Goal: Transaction & Acquisition: Book appointment/travel/reservation

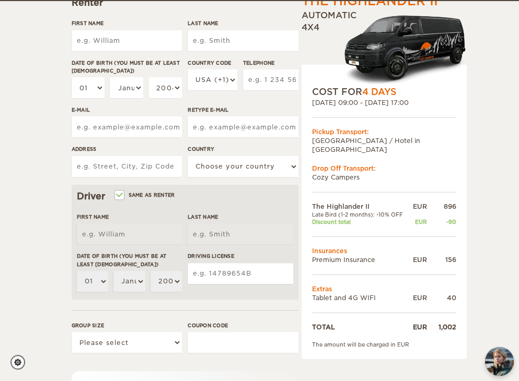
scroll to position [157, 0]
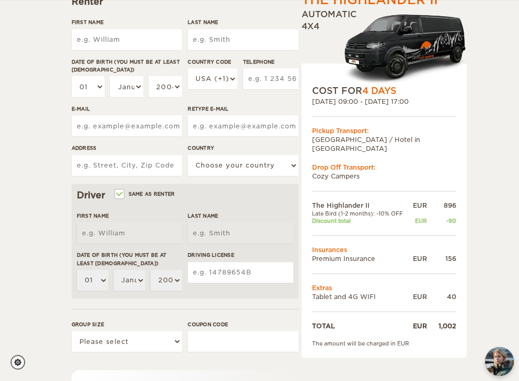
click at [236, 270] on input "Driving License" at bounding box center [239, 272] width 105 height 21
click at [119, 194] on input "Same as renter" at bounding box center [118, 195] width 7 height 7
checkbox input "false"
select select
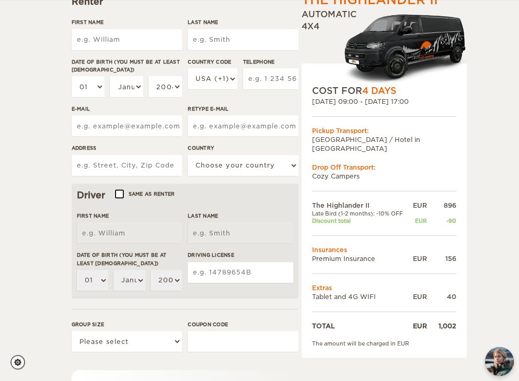
select select
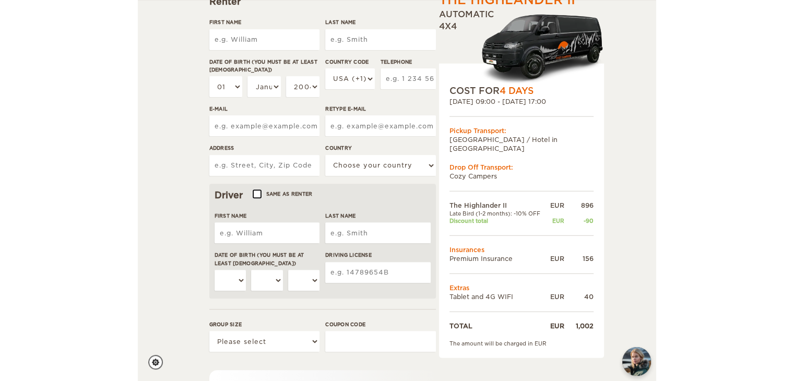
scroll to position [52, 0]
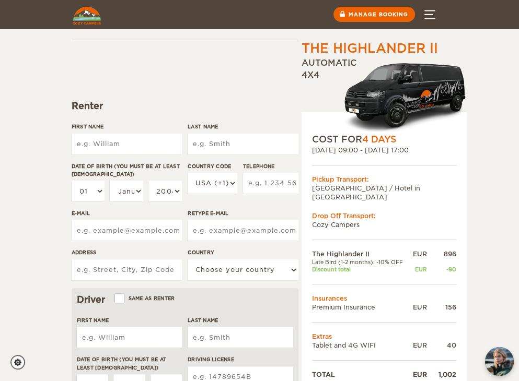
click at [128, 148] on input "First Name" at bounding box center [127, 144] width 110 height 21
type input "Samantha"
click at [217, 136] on input "Last Name" at bounding box center [242, 144] width 110 height 21
type input "Khoo Su Yen"
click at [215, 191] on select "USA (+1) UK (+44) Germany (+49) Algeria (+213) Andorra (+376) Angola (+244) Ang…" at bounding box center [212, 183] width 50 height 21
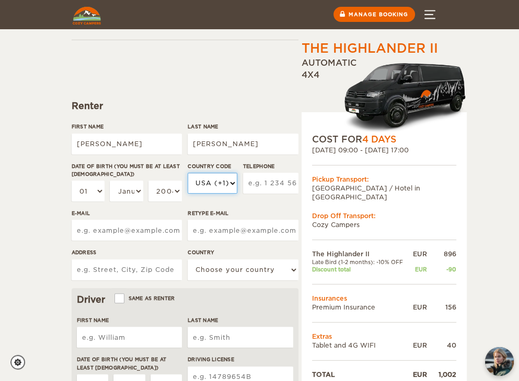
select select "60"
click at [187, 173] on select "USA (+1) UK (+44) Germany (+49) Algeria (+213) Andorra (+376) Angola (+244) Ang…" at bounding box center [212, 183] width 50 height 21
click at [254, 188] on input "Telephone" at bounding box center [270, 183] width 55 height 21
drag, startPoint x: 214, startPoint y: 186, endPoint x: 269, endPoint y: 177, distance: 56.2
click at [214, 186] on select "USA (+1) UK (+44) Germany (+49) Algeria (+213) Andorra (+376) Angola (+244) Ang…" at bounding box center [212, 183] width 50 height 21
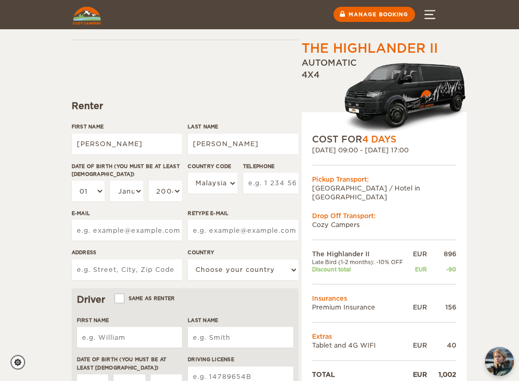
click at [265, 189] on input "Telephone" at bounding box center [270, 183] width 55 height 21
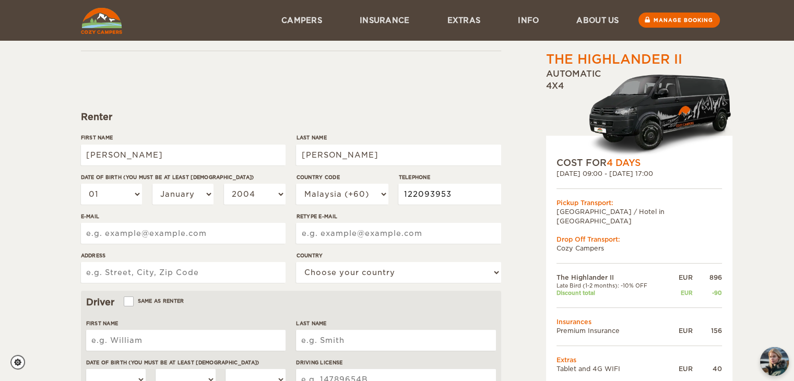
type input "122093953"
click at [229, 227] on input "E-mail" at bounding box center [183, 233] width 205 height 21
type input "samsuyen.khoo@gmail.com"
type input "20G, Sinaran TTDI, Jalan Tun Mohd Fuad 4, Taman Tun Dr Ismail"
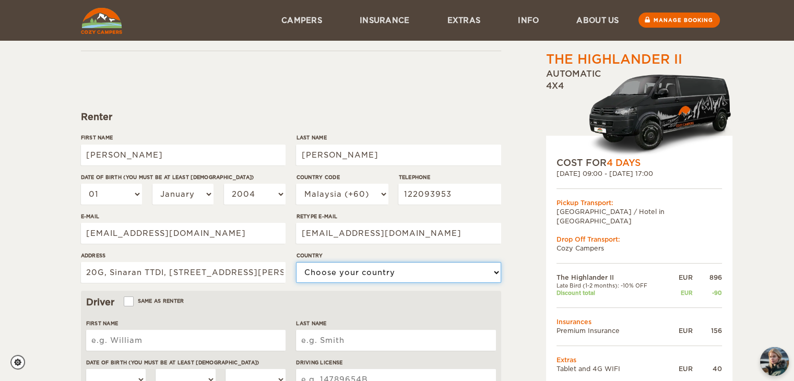
select select "125"
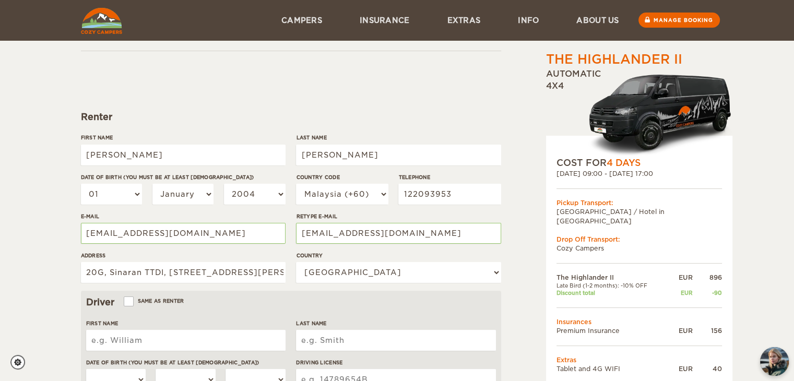
click at [292, 304] on div "Driver Same as renter" at bounding box center [291, 302] width 410 height 13
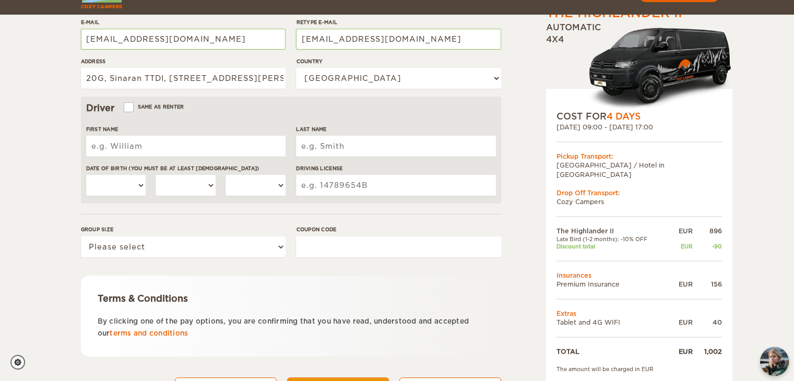
scroll to position [261, 0]
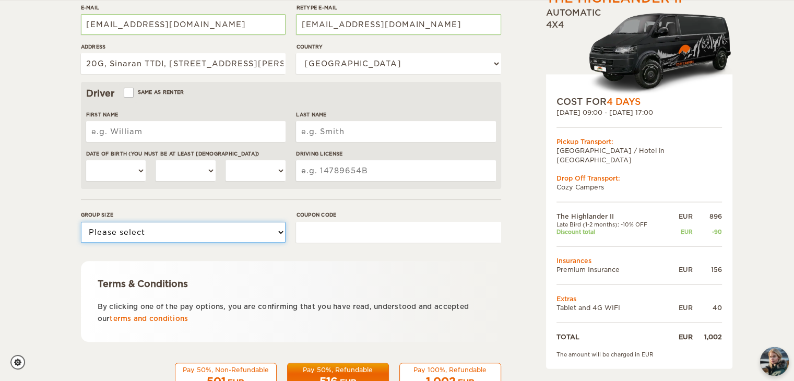
click at [228, 237] on select "Please select 1 2" at bounding box center [183, 232] width 205 height 21
select select "2"
click at [81, 222] on select "Please select 1 2" at bounding box center [183, 232] width 205 height 21
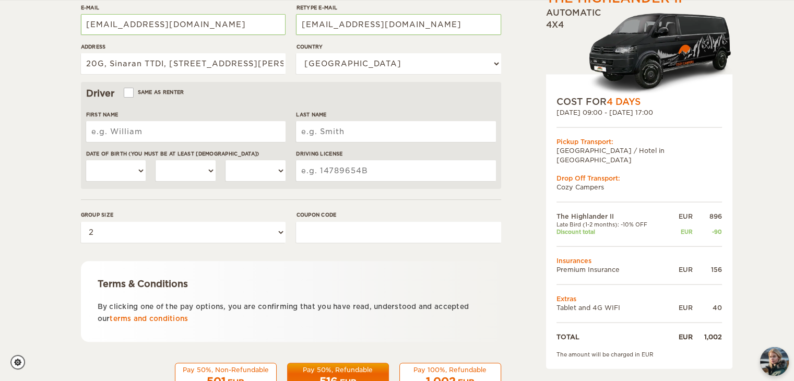
click at [167, 132] on input "First Name" at bounding box center [185, 131] width 199 height 21
type input "Tsin Ik"
click at [324, 133] on input "Last Name" at bounding box center [395, 131] width 199 height 21
type input "Lim"
drag, startPoint x: 126, startPoint y: 174, endPoint x: 132, endPoint y: 169, distance: 7.8
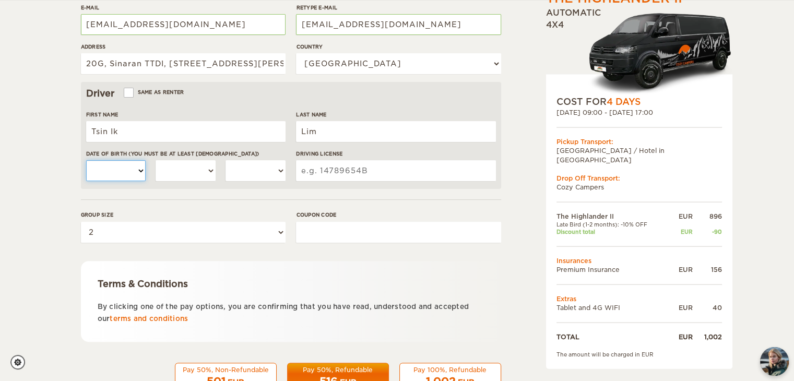
click at [126, 174] on select "01 02 03 04 05 06 07 08 09 10 11 12 13 14 15 16 17 18 19 20 21 22 23 24 25 26 2…" at bounding box center [116, 170] width 60 height 21
click at [136, 168] on select "01 02 03 04 05 06 07 08 09 10 11 12 13 14 15 16 17 18 19 20 21 22 23 24 25 26 2…" at bounding box center [116, 170] width 60 height 21
click at [327, 167] on input "Driving License" at bounding box center [395, 170] width 199 height 21
paste input "S7284543I"
type input "S7284543I"
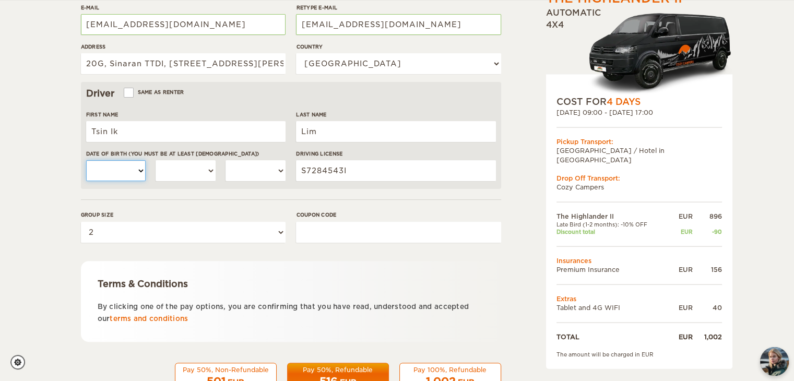
click at [115, 171] on select "01 02 03 04 05 06 07 08 09 10 11 12 13 14 15 16 17 18 19 20 21 22 23 24 25 26 2…" at bounding box center [116, 170] width 60 height 21
drag, startPoint x: 140, startPoint y: 172, endPoint x: 134, endPoint y: 184, distance: 13.8
click at [140, 172] on select "01 02 03 04 05 06 07 08 09 10 11 12 13 14 15 16 17 18 19 20 21 22 23 24 25 26 2…" at bounding box center [116, 170] width 60 height 21
select select "19"
click at [86, 160] on select "01 02 03 04 05 06 07 08 09 10 11 12 13 14 15 16 17 18 19 20 21 22 23 24 25 26 2…" at bounding box center [116, 170] width 60 height 21
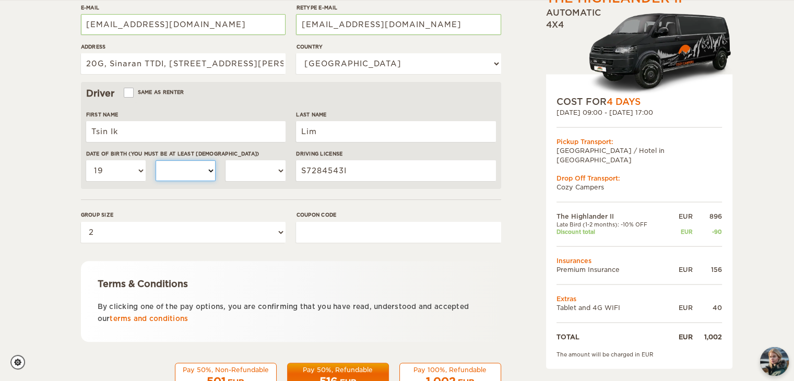
click at [173, 161] on select "January February March April May June July August September October November De…" at bounding box center [186, 170] width 60 height 21
select select "08"
click at [156, 160] on select "January February March April May June July August September October November De…" at bounding box center [186, 170] width 60 height 21
click at [253, 172] on select "2004 2003 2002 2001 2000 1999 1998 1997 1996 1995 1994 1993 1992 1991 1990 1989…" at bounding box center [256, 170] width 60 height 21
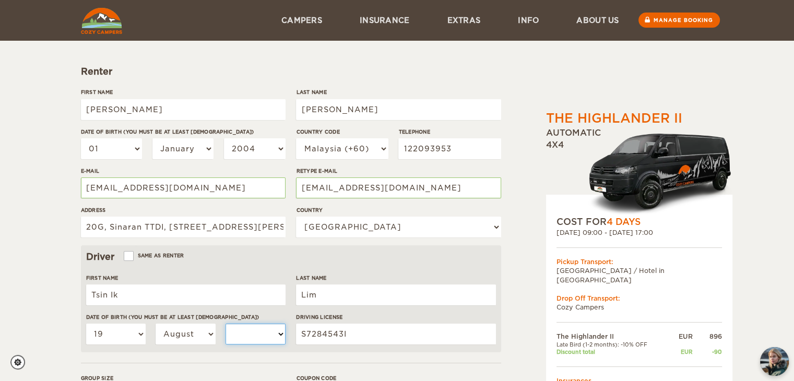
scroll to position [0, 0]
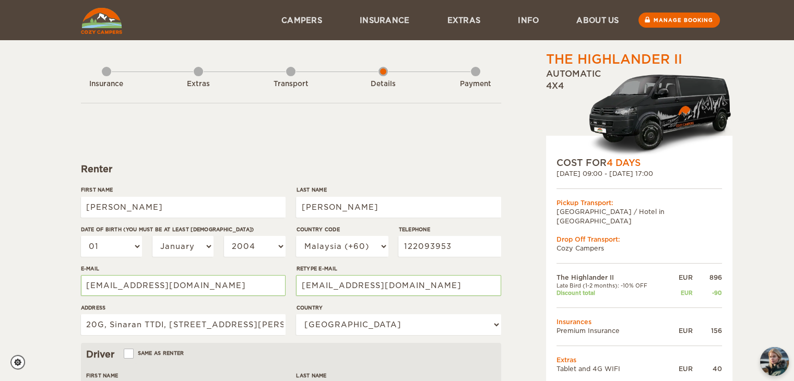
click at [518, 57] on div "The Highlander II" at bounding box center [614, 60] width 136 height 18
click at [518, 82] on div "Automatic 4x4" at bounding box center [639, 112] width 186 height 88
drag, startPoint x: 570, startPoint y: 88, endPoint x: 541, endPoint y: 54, distance: 45.1
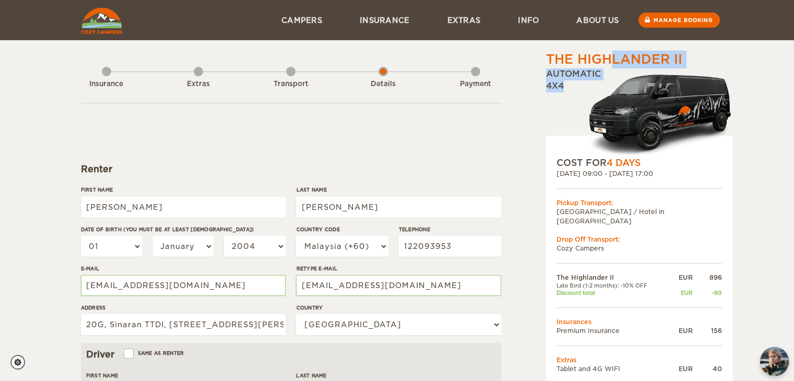
click at [518, 54] on div "The Highlander II Expand Collapse Total 1,002 EUR Automatic 4x4 COST FOR 4 Days…" at bounding box center [613, 360] width 202 height 618
copy div "The Highlander II Expand Collapse Total 1,002 EUR Automatic 4x4"
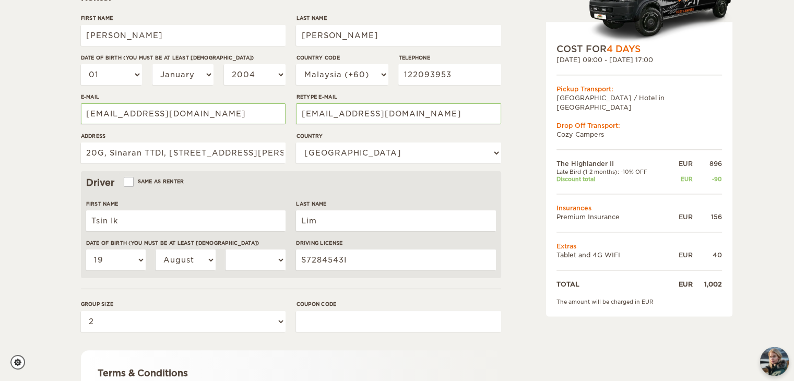
scroll to position [261, 0]
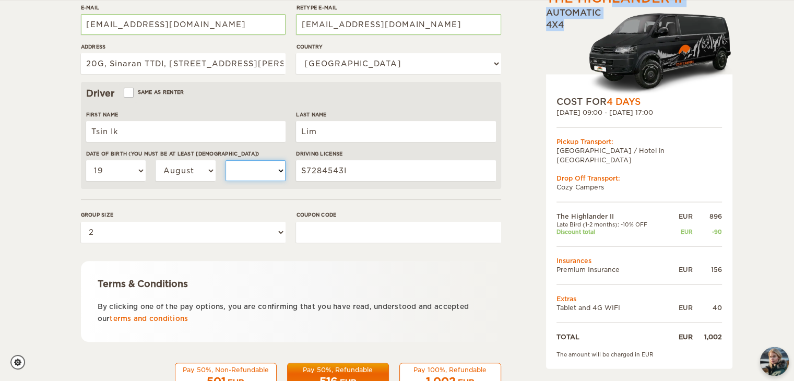
drag, startPoint x: 265, startPoint y: 167, endPoint x: 266, endPoint y: 173, distance: 6.3
click at [265, 167] on select "2004 2003 2002 2001 2000 1999 1998 1997 1996 1995 1994 1993 1992 1991 1990 1989…" at bounding box center [256, 170] width 60 height 21
select select "1972"
click at [226, 160] on select "2004 2003 2002 2001 2000 1999 1998 1997 1996 1995 1994 1993 1992 1991 1990 1989…" at bounding box center [256, 170] width 60 height 21
click at [259, 194] on form "Renter First Name Samantha Last Name Khoo Su Yen Date of birth (You must be at …" at bounding box center [291, 117] width 420 height 550
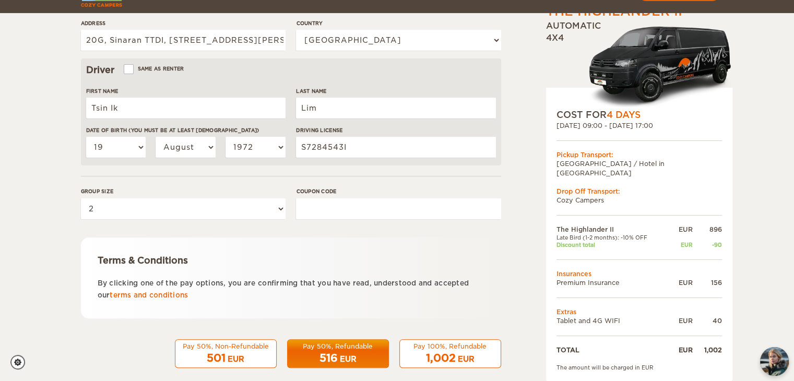
scroll to position [298, 0]
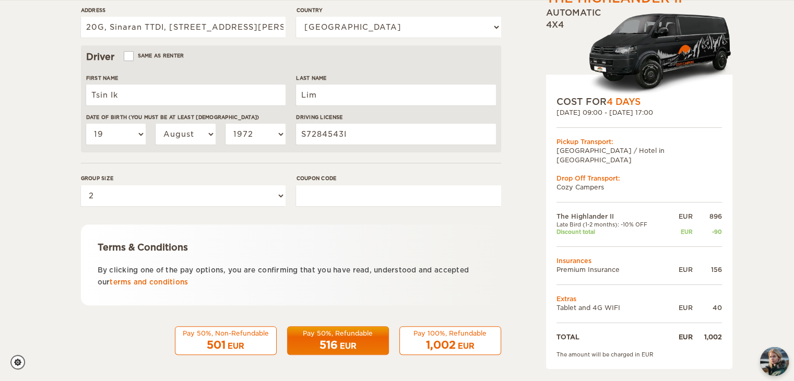
click at [476, 336] on div "Pay 100%, Refundable" at bounding box center [450, 333] width 88 height 9
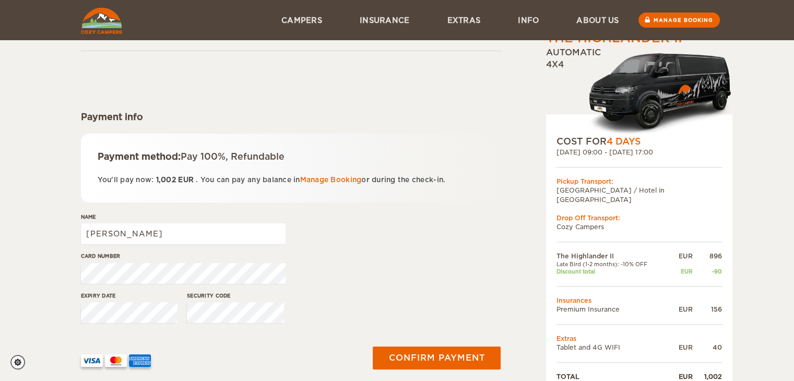
scroll to position [104, 0]
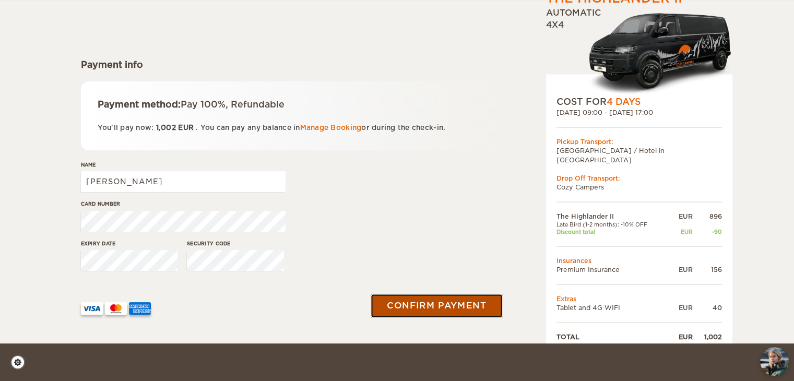
click at [477, 304] on button "Confirm payment" at bounding box center [437, 306] width 132 height 24
